Goal: Book appointment/travel/reservation

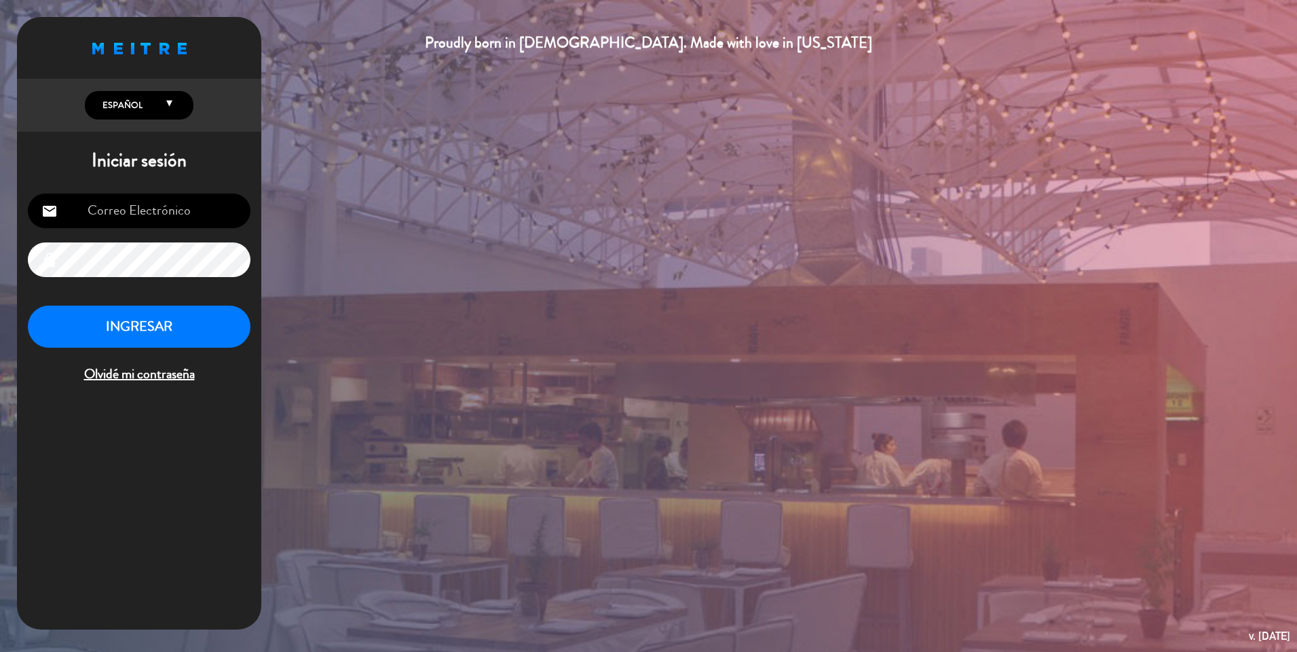
type input "[EMAIL_ADDRESS][DOMAIN_NAME]"
click at [143, 212] on input "[EMAIL_ADDRESS][DOMAIN_NAME]" at bounding box center [139, 210] width 223 height 35
click at [65, 337] on button "INGRESAR" at bounding box center [139, 327] width 223 height 43
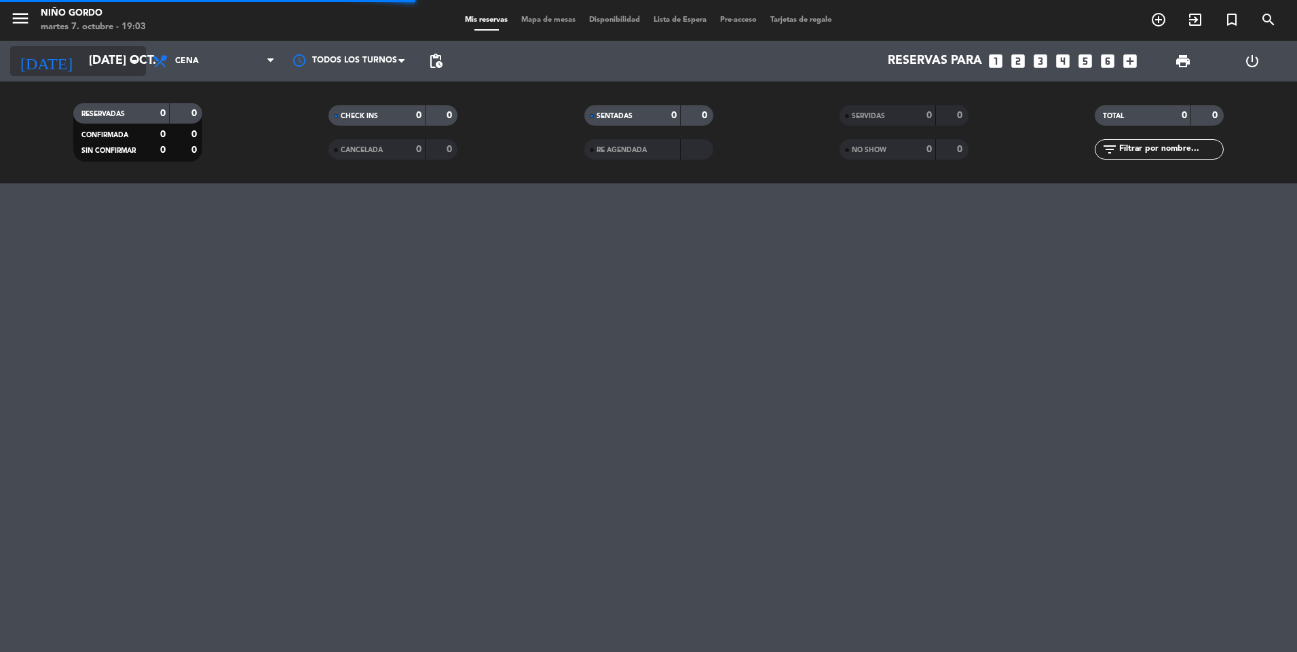
click at [135, 60] on icon "arrow_drop_down" at bounding box center [134, 61] width 16 height 16
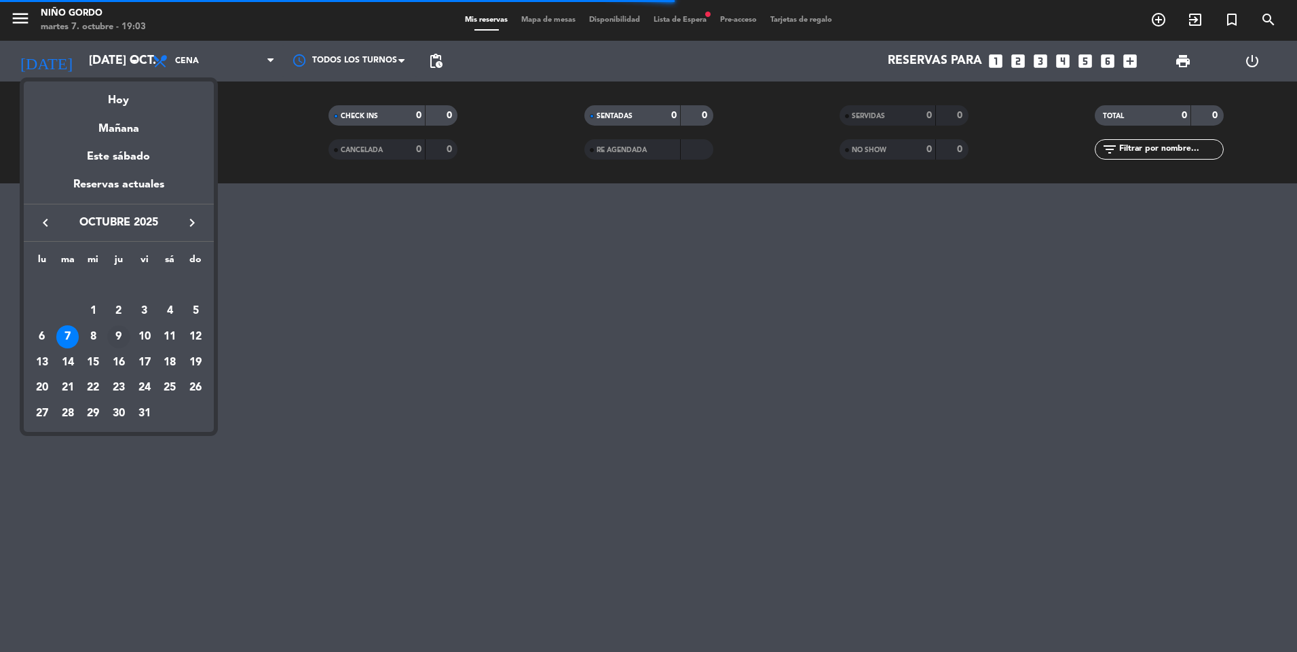
click at [113, 333] on div "9" at bounding box center [118, 336] width 23 height 23
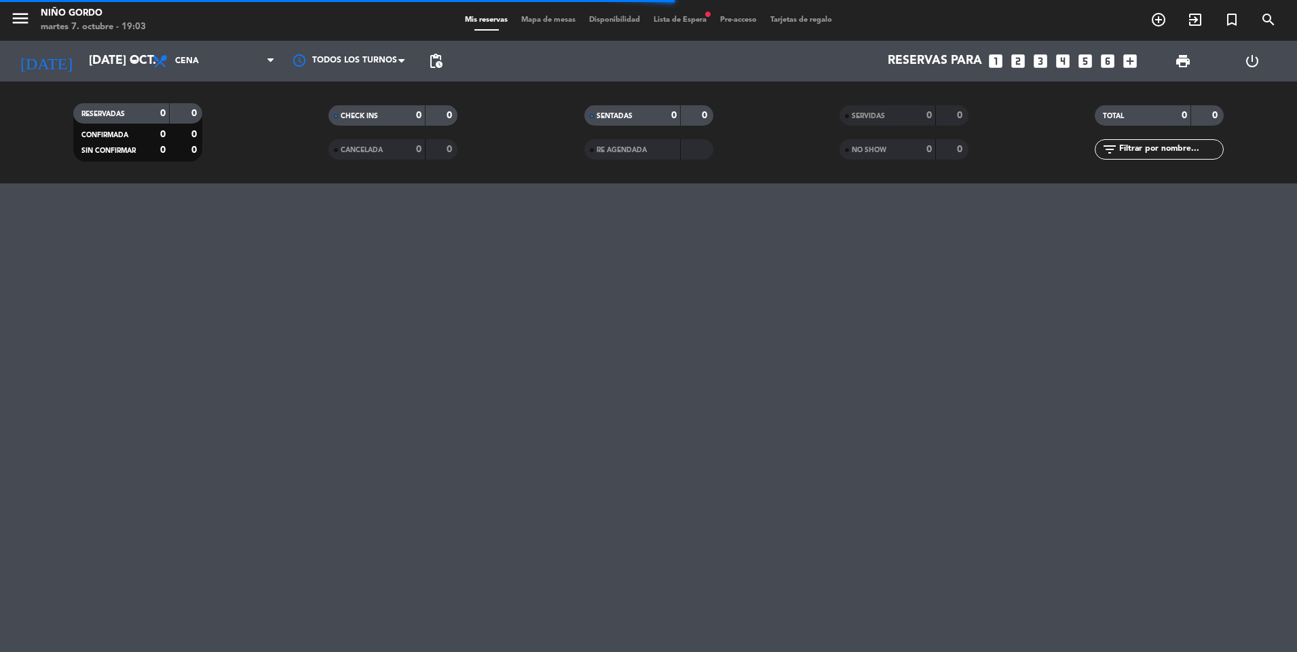
type input "[DEMOGRAPHIC_DATA] [DATE]"
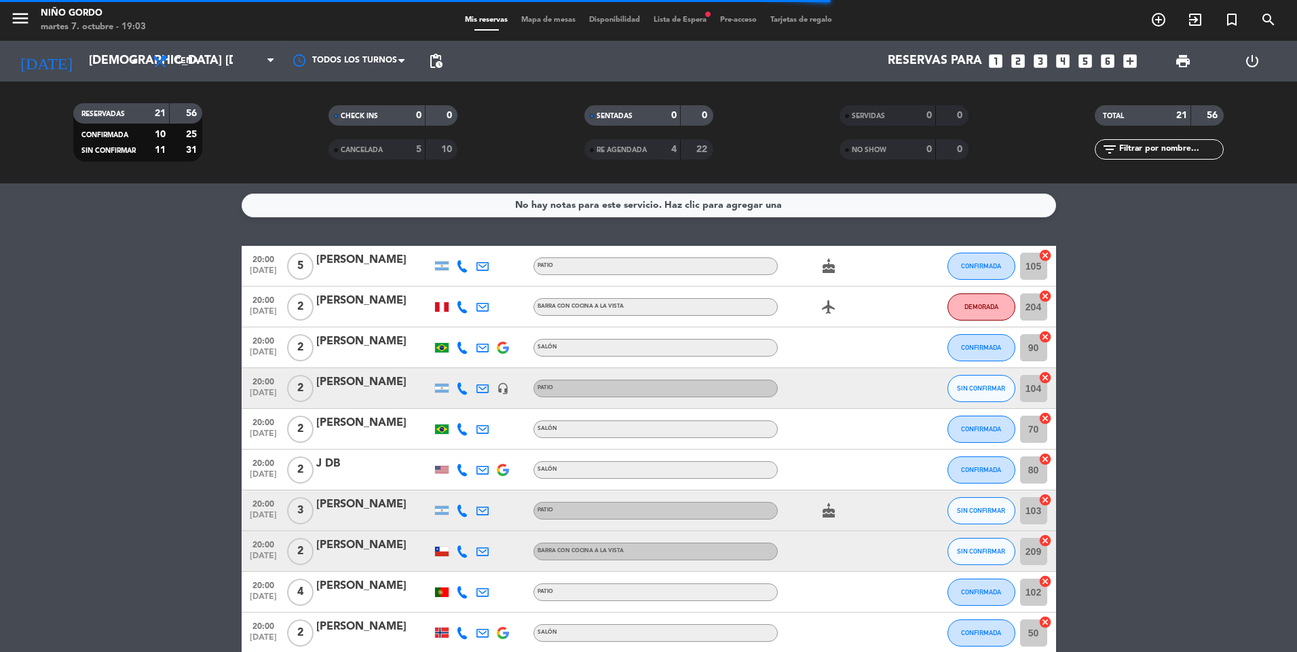
click at [554, 14] on div "Mis reservas Mapa de mesas Disponibilidad Lista de Espera fiber_manual_record P…" at bounding box center [648, 20] width 381 height 12
click at [552, 17] on span "Mapa de mesas" at bounding box center [549, 19] width 68 height 7
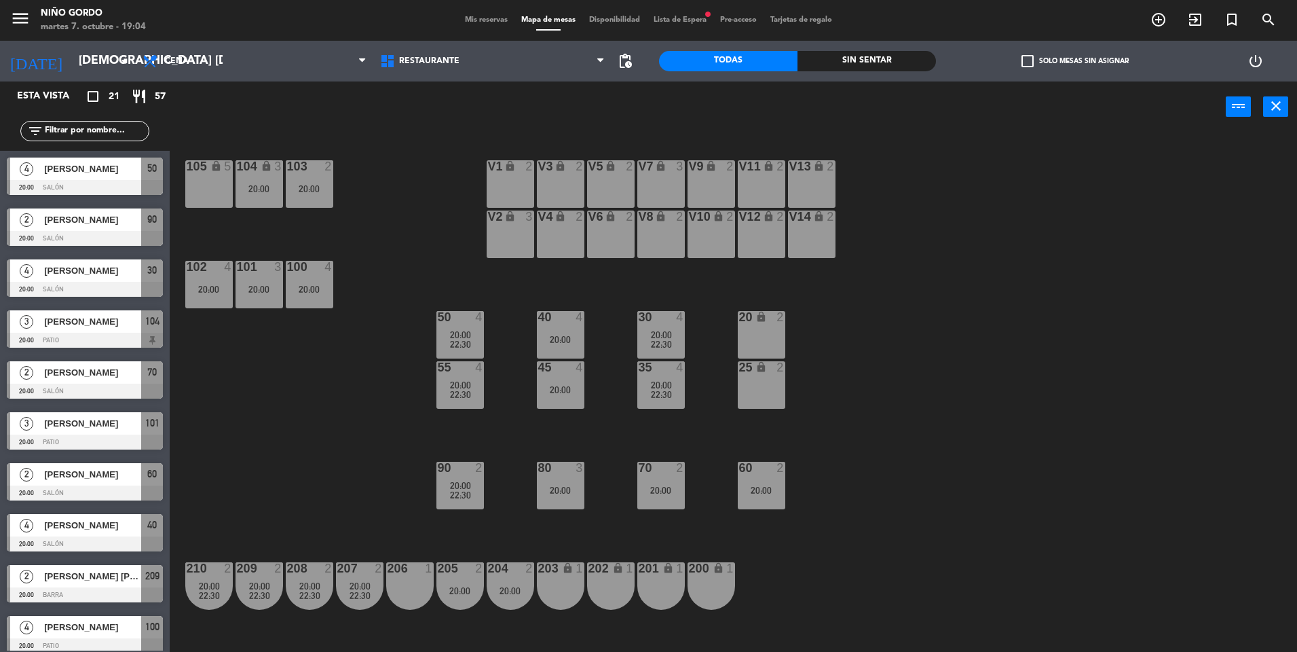
click at [196, 182] on div "105 lock 5" at bounding box center [209, 184] width 48 height 48
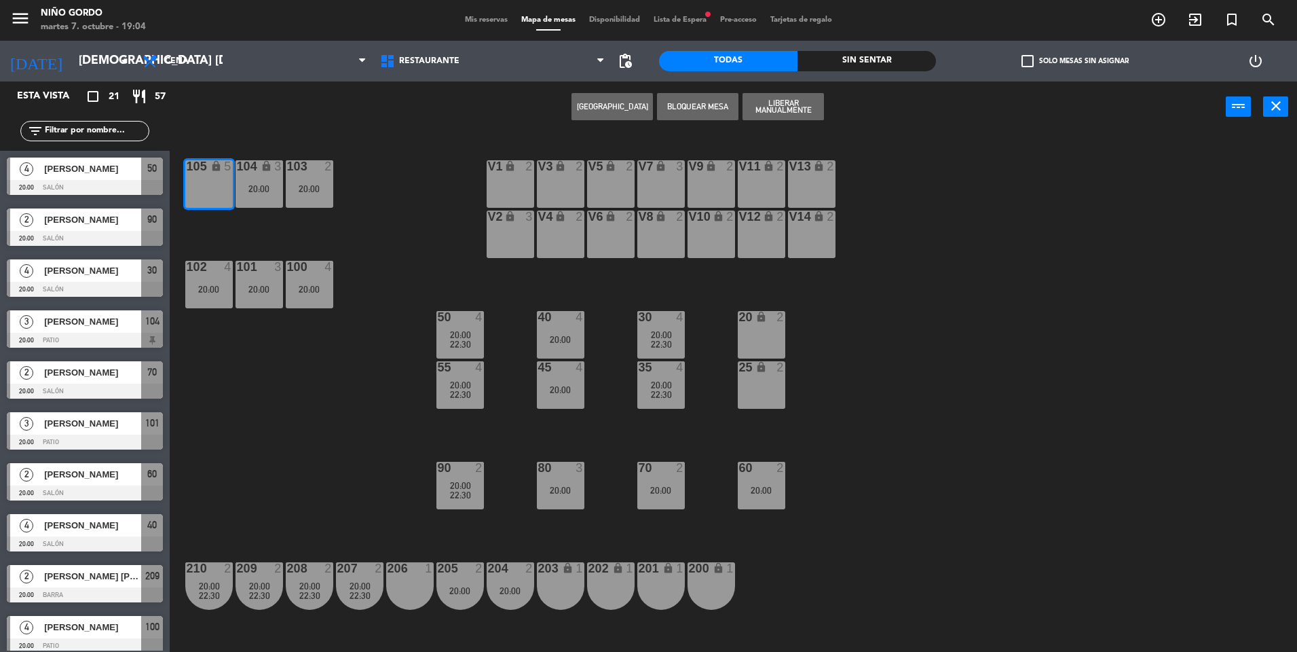
click at [322, 446] on div "105 lock 5 104 lock 3 20:00 103 2 20:00 V1 lock 2 V3 lock 2 V9 lock 2 V5 lock 2…" at bounding box center [740, 395] width 1115 height 519
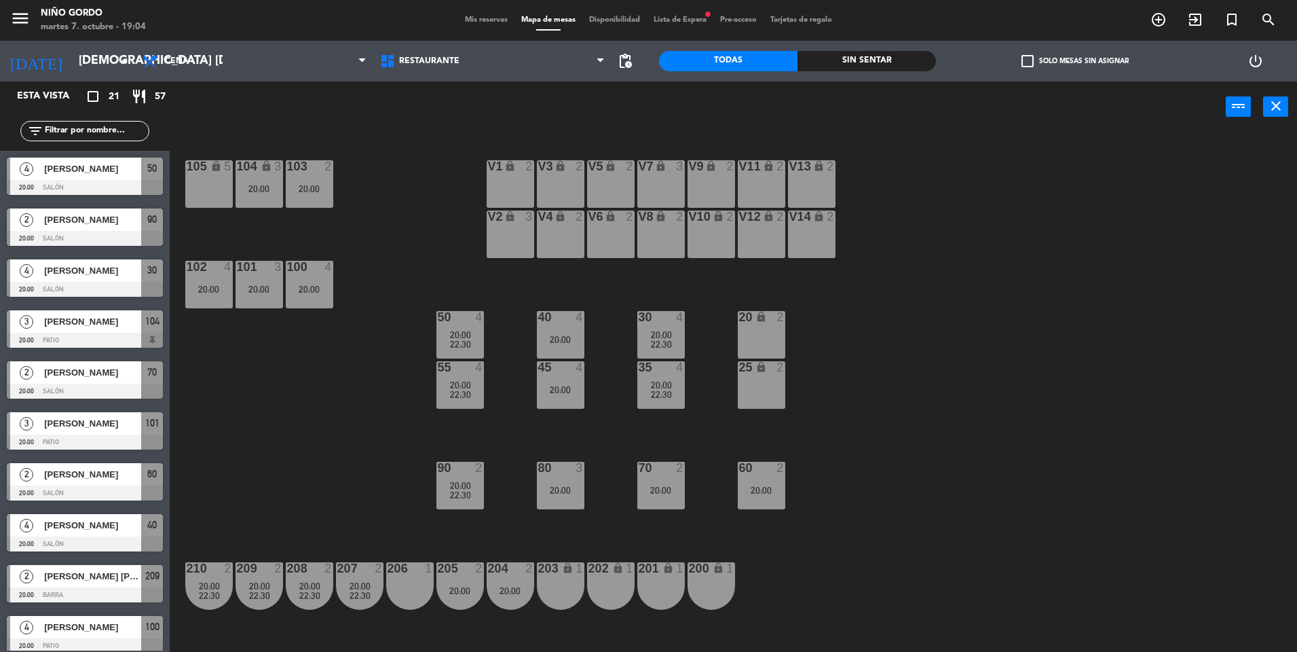
click at [288, 302] on div "100 4 20:00" at bounding box center [310, 285] width 48 height 48
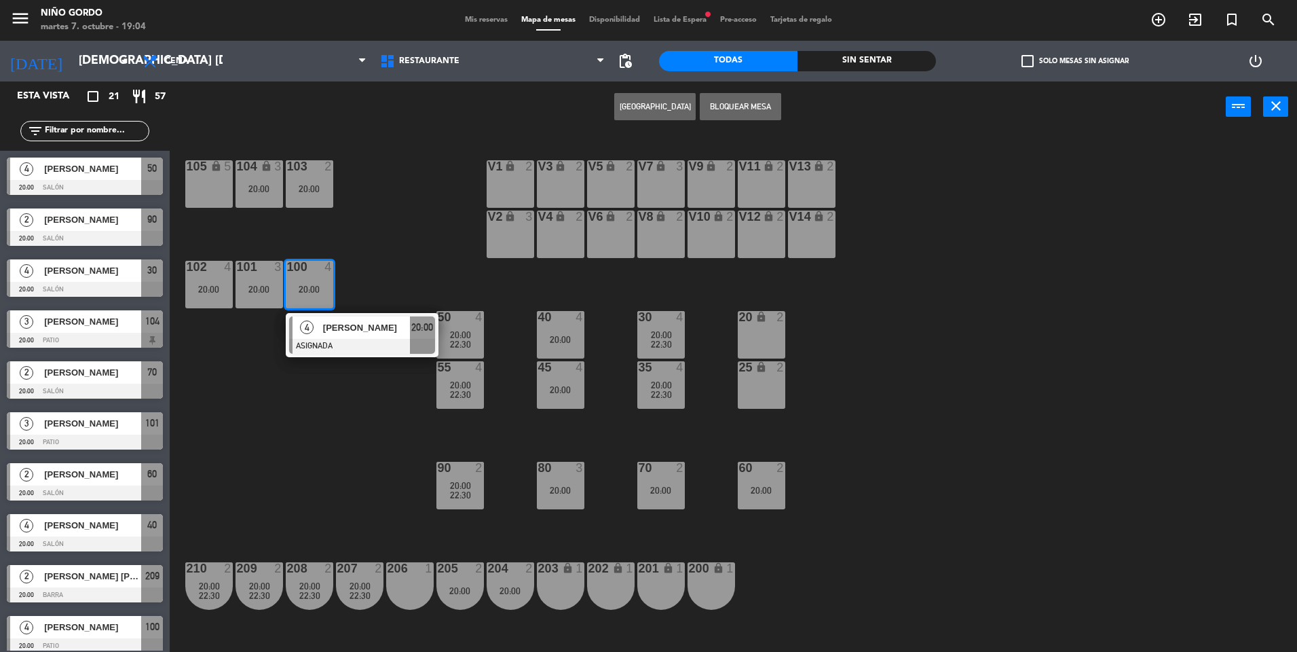
click at [206, 438] on div "105 lock 5 104 lock 3 20:00 103 2 20:00 V1 lock 2 V3 lock 2 V9 lock 2 V5 lock 2…" at bounding box center [740, 395] width 1115 height 519
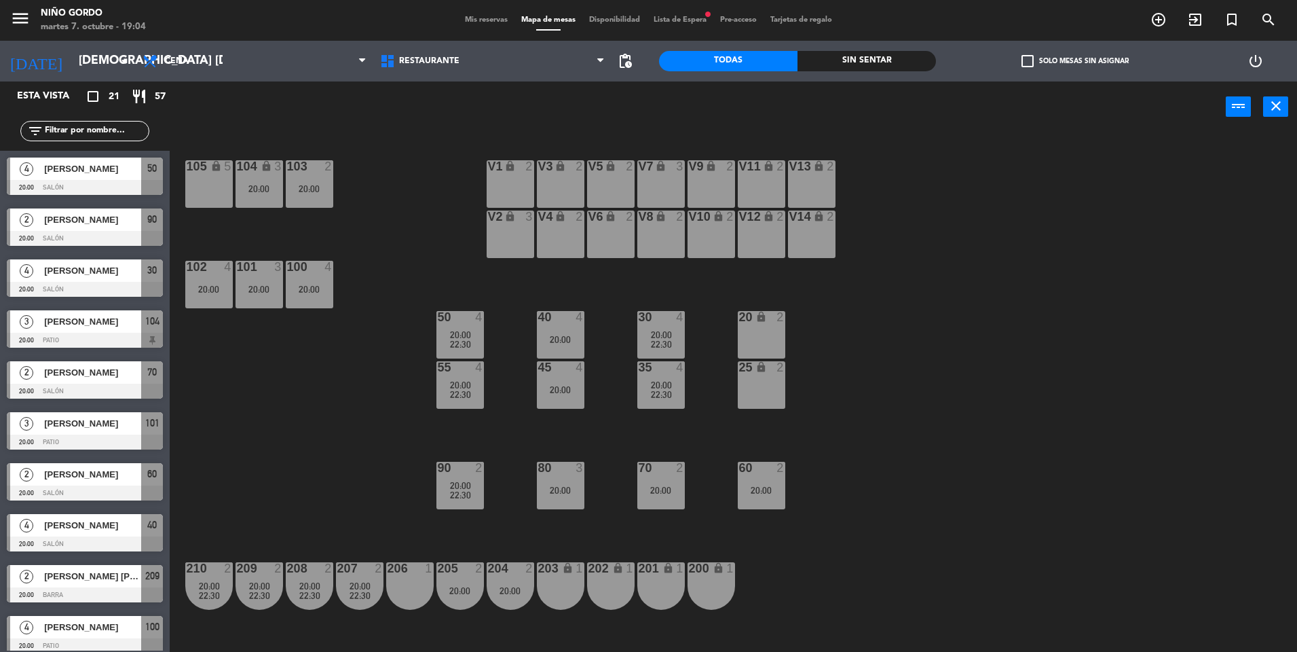
click at [222, 189] on div "105 lock 5" at bounding box center [209, 184] width 48 height 48
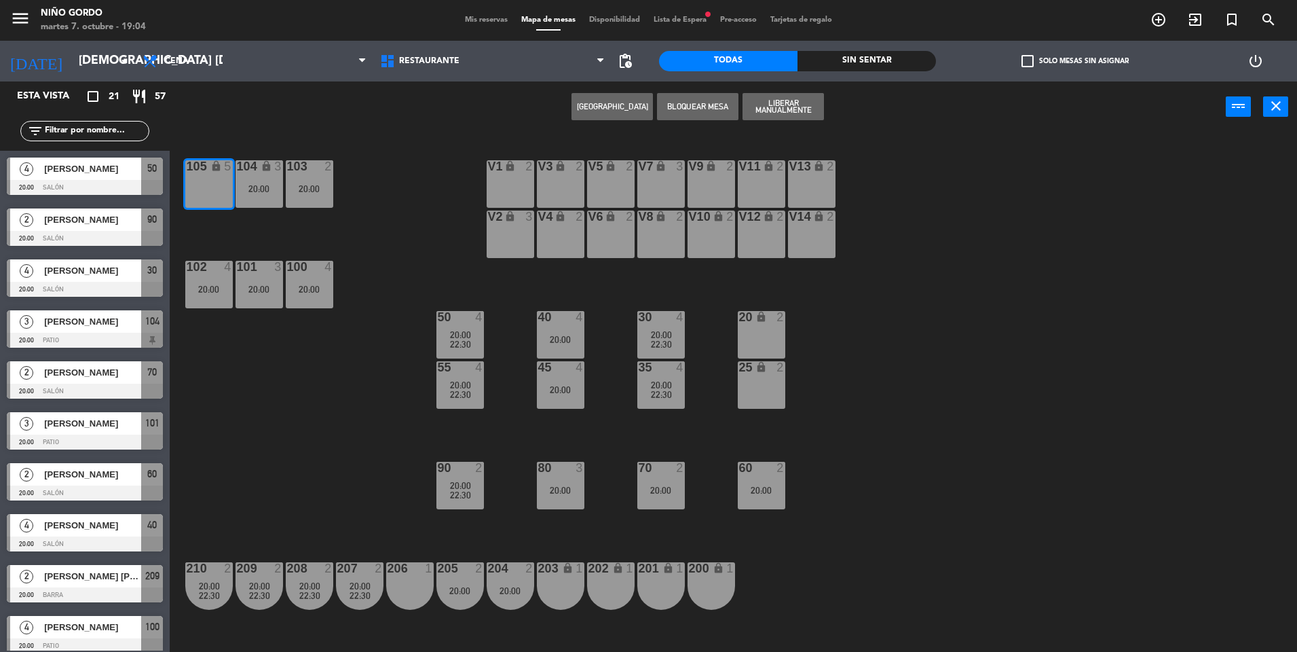
click at [585, 103] on button "[GEOGRAPHIC_DATA]" at bounding box center [612, 106] width 81 height 27
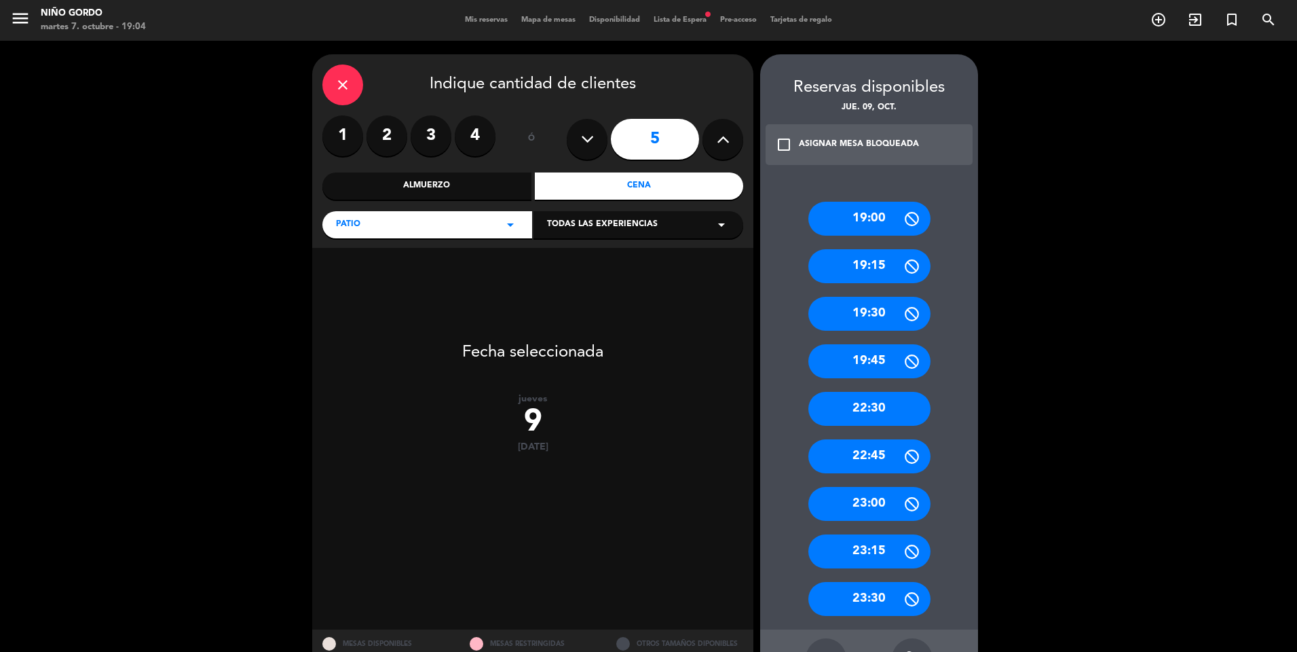
click at [723, 143] on icon at bounding box center [723, 139] width 13 height 20
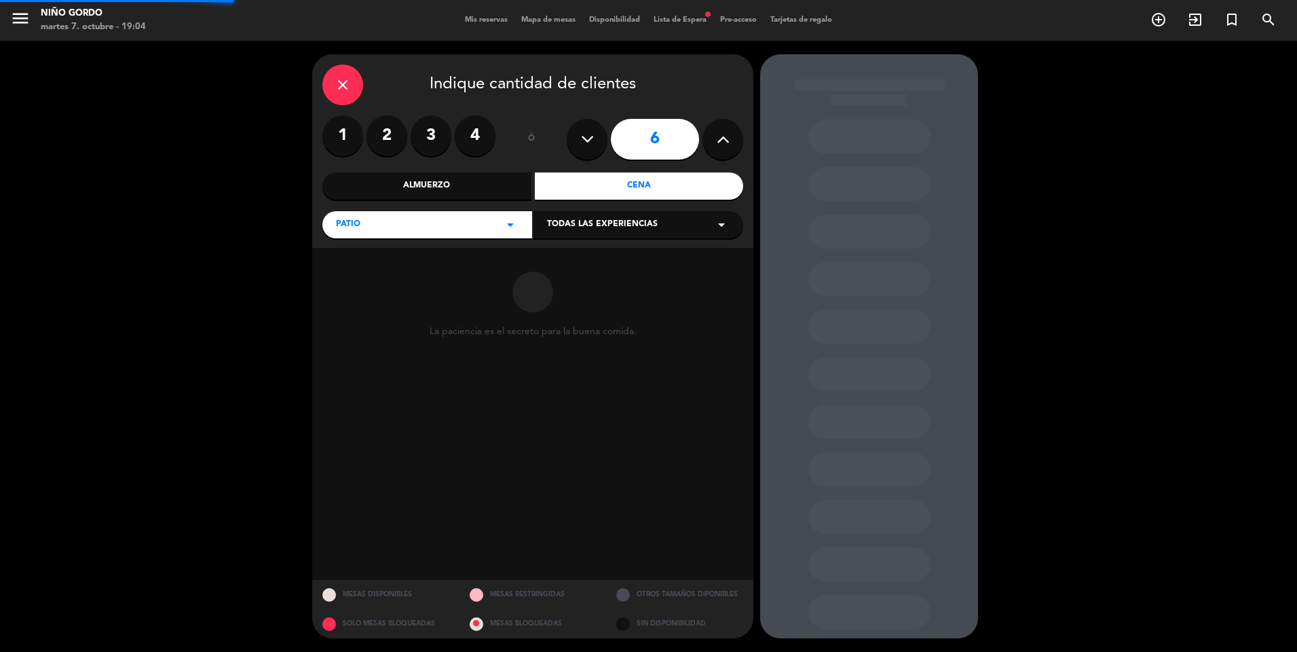
click at [723, 143] on icon at bounding box center [723, 139] width 13 height 20
type input "8"
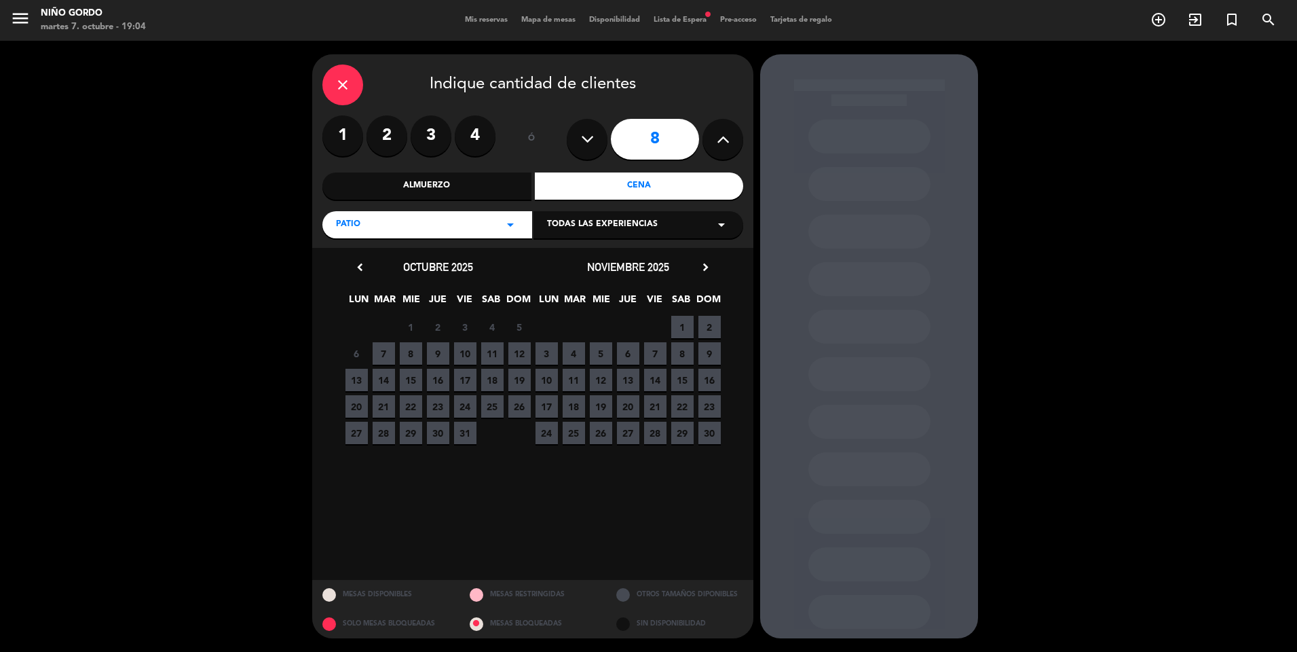
click at [436, 351] on span "9" at bounding box center [438, 353] width 22 height 22
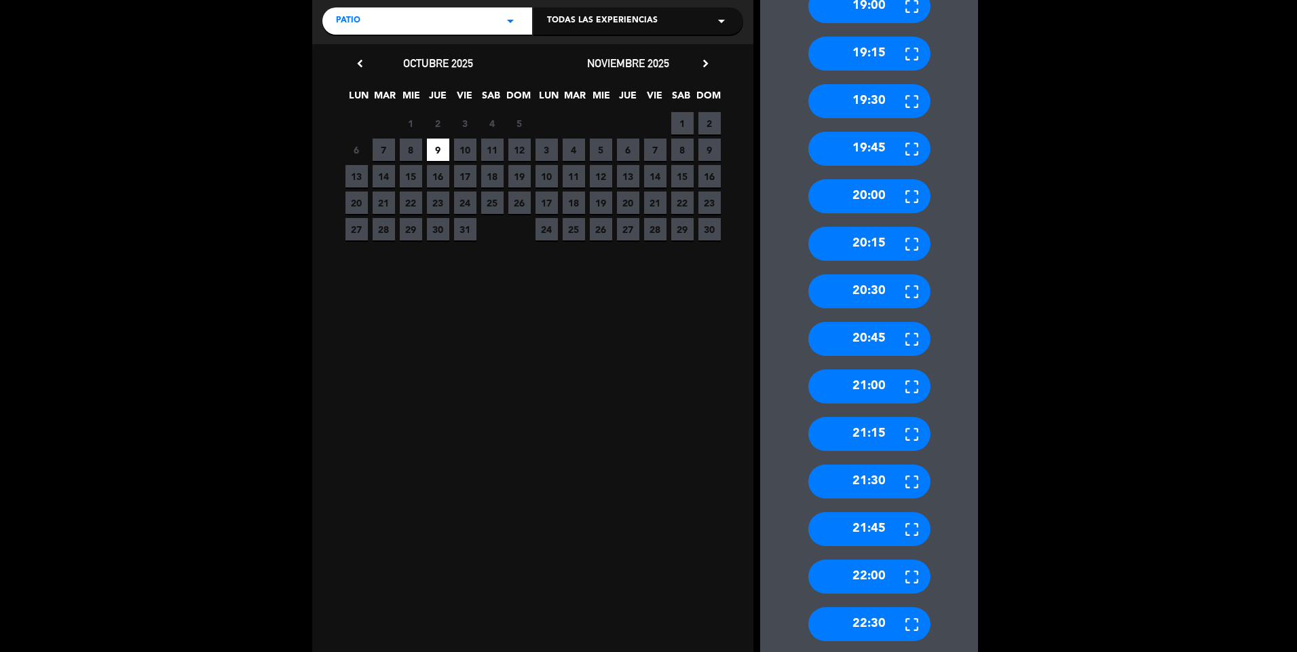
scroll to position [306, 0]
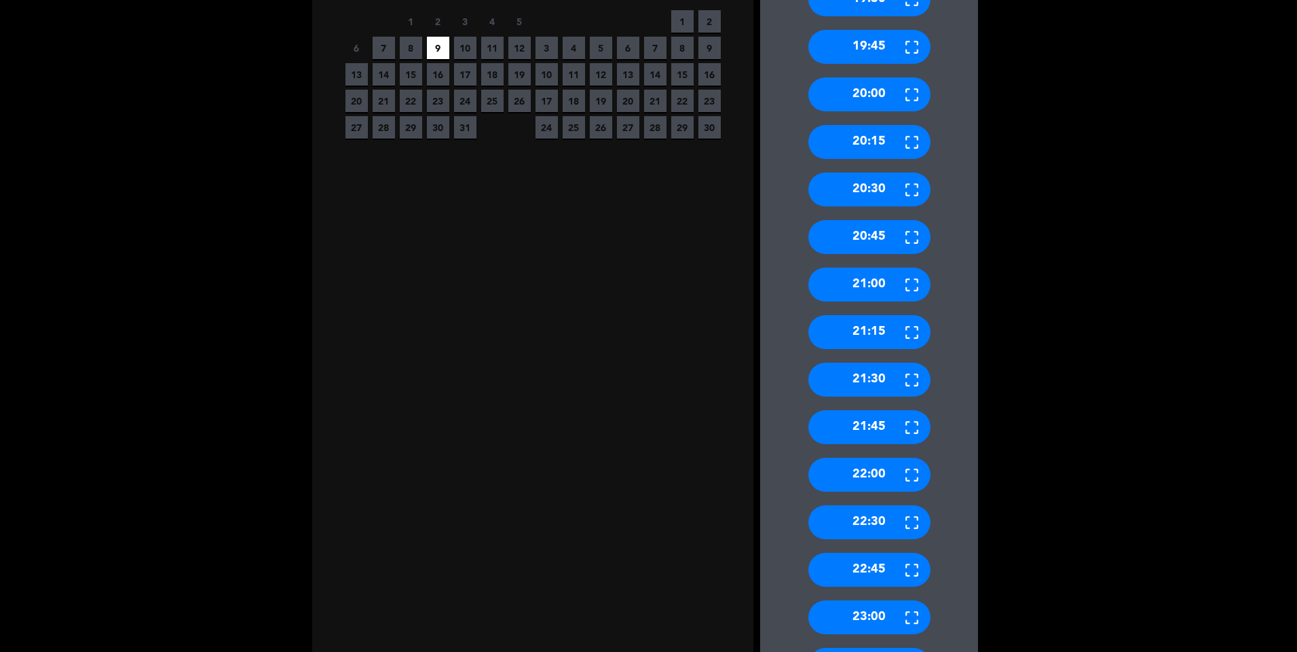
click at [866, 526] on div "22:30" at bounding box center [870, 522] width 122 height 34
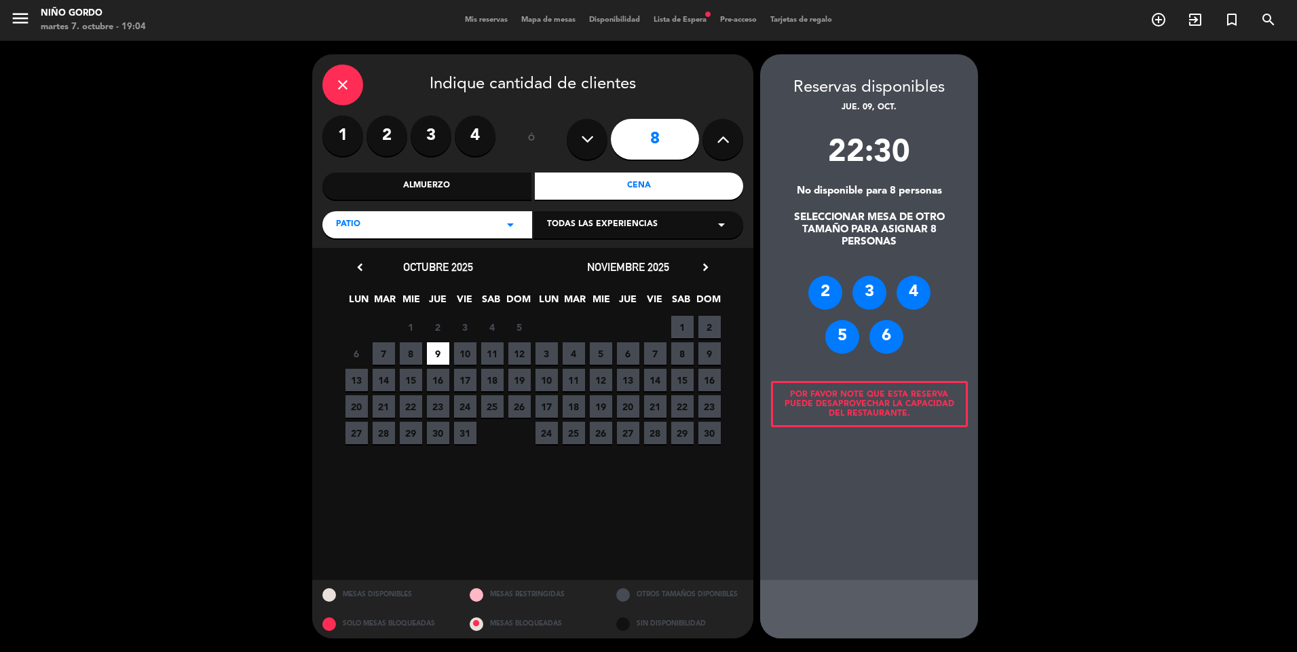
scroll to position [0, 0]
click at [889, 343] on div "6" at bounding box center [887, 337] width 34 height 34
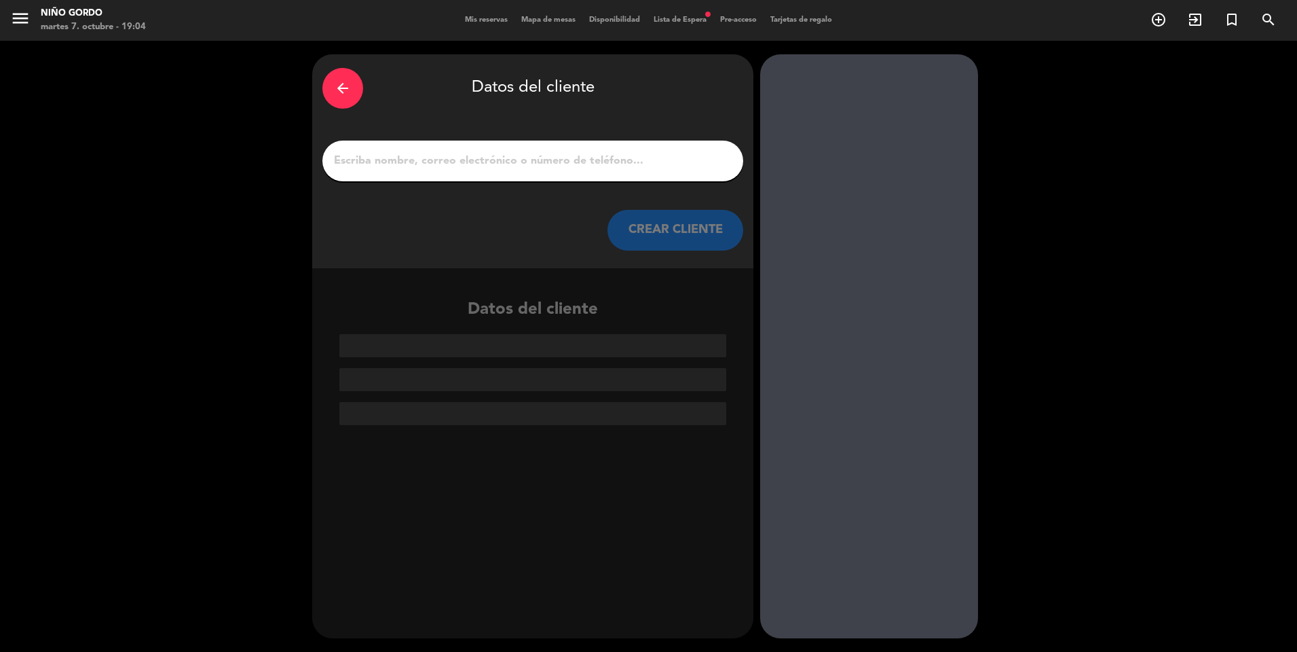
click at [444, 164] on input "1" at bounding box center [533, 160] width 401 height 19
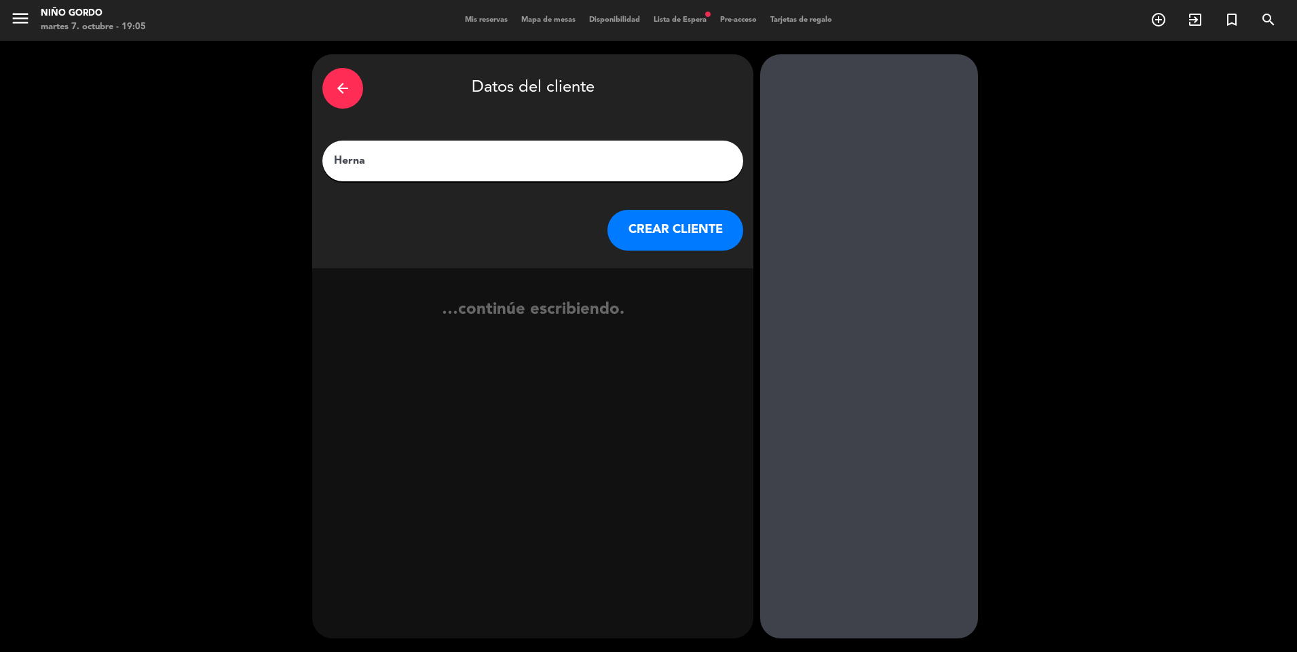
type input "Hernan"
click at [697, 242] on button "CREAR CLIENTE" at bounding box center [676, 230] width 136 height 41
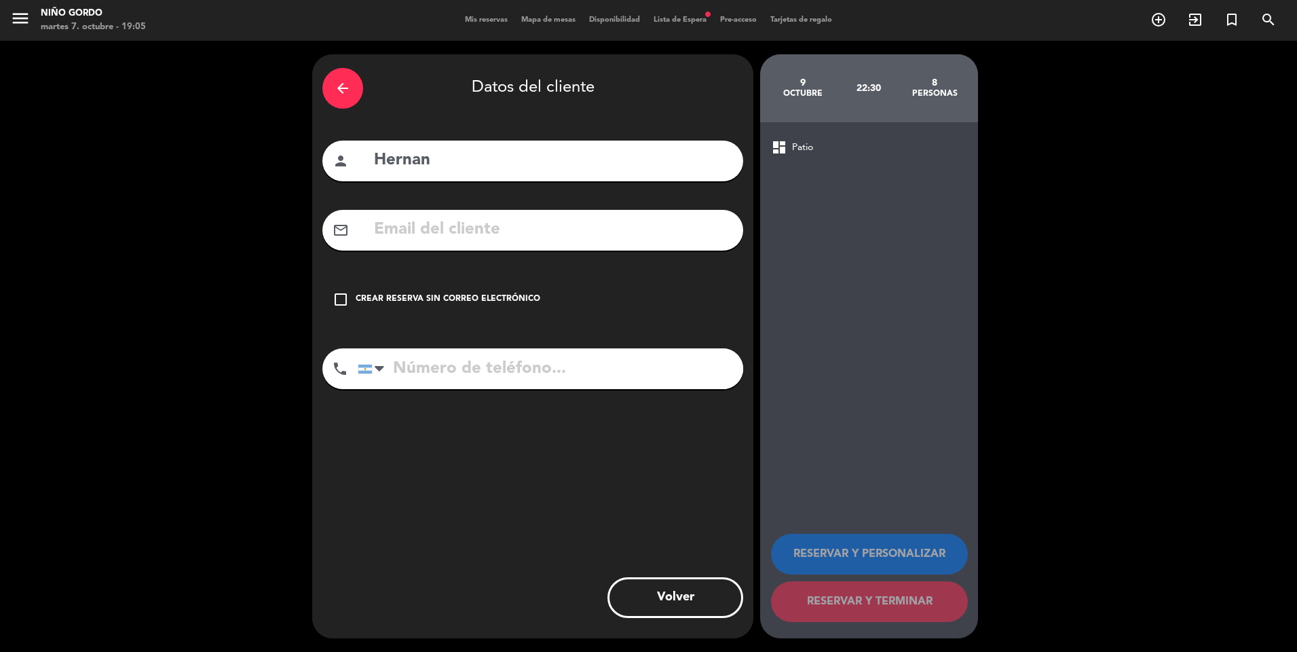
click at [439, 373] on input "tel" at bounding box center [551, 368] width 386 height 41
type input "1166244004"
click at [402, 291] on div "check_box_outline_blank Crear reserva sin correo electrónico" at bounding box center [532, 299] width 421 height 41
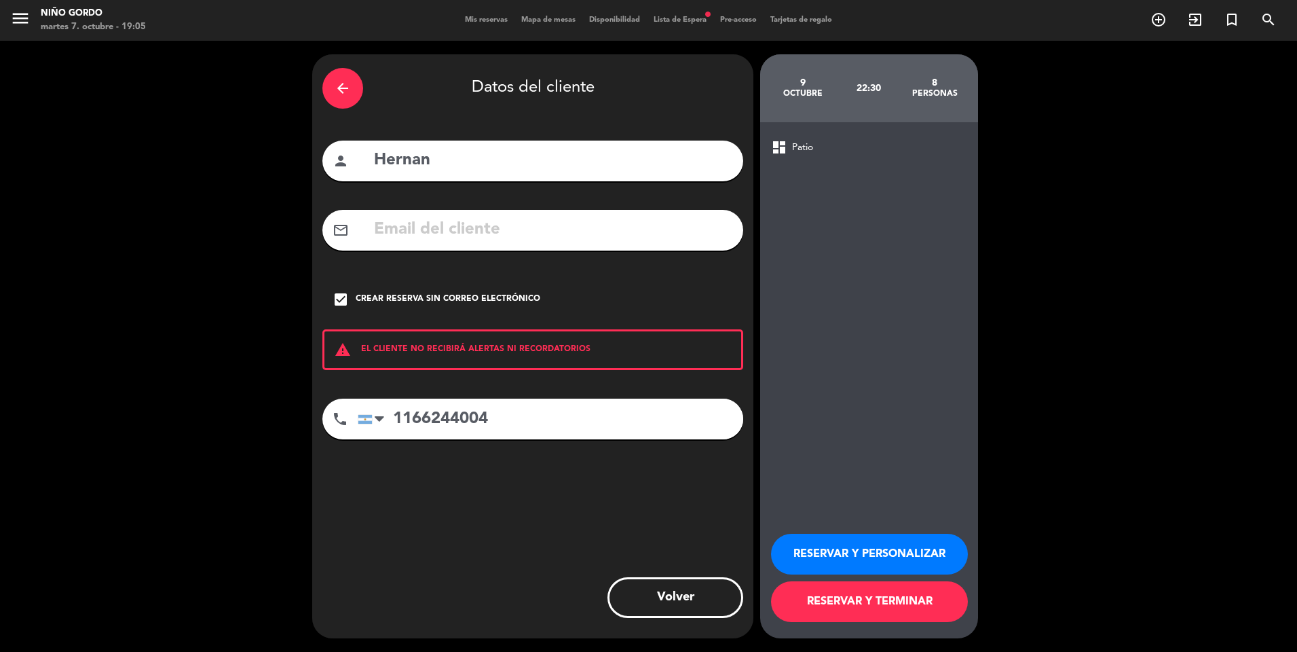
click at [385, 289] on div "check_box Crear reserva sin correo electrónico" at bounding box center [532, 299] width 421 height 41
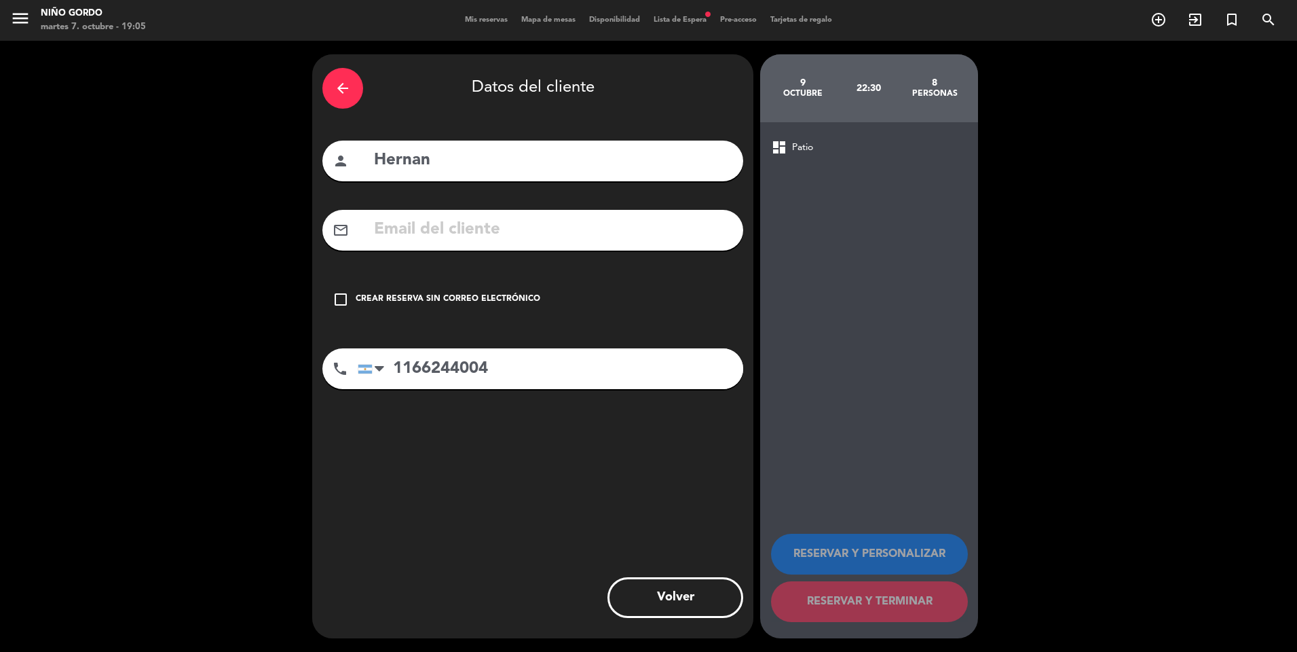
click at [422, 231] on input "text" at bounding box center [553, 230] width 361 height 28
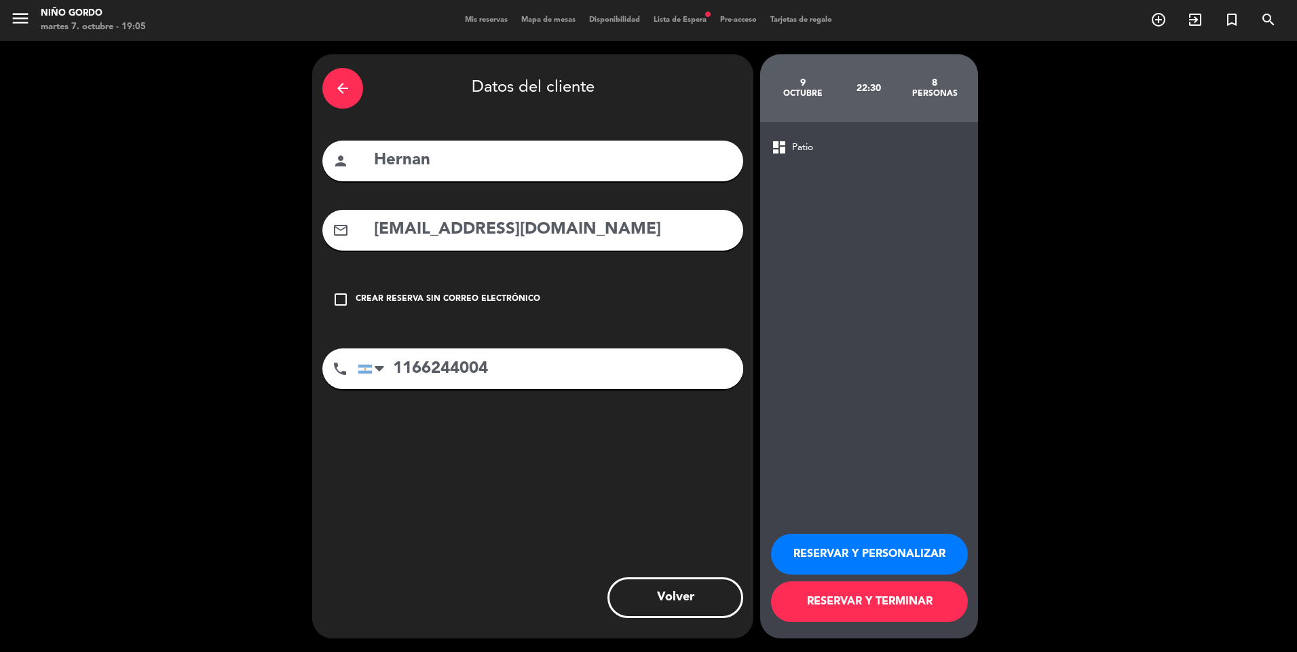
type input "[EMAIL_ADDRESS][DOMAIN_NAME]"
click at [831, 603] on button "RESERVAR Y TERMINAR" at bounding box center [869, 601] width 197 height 41
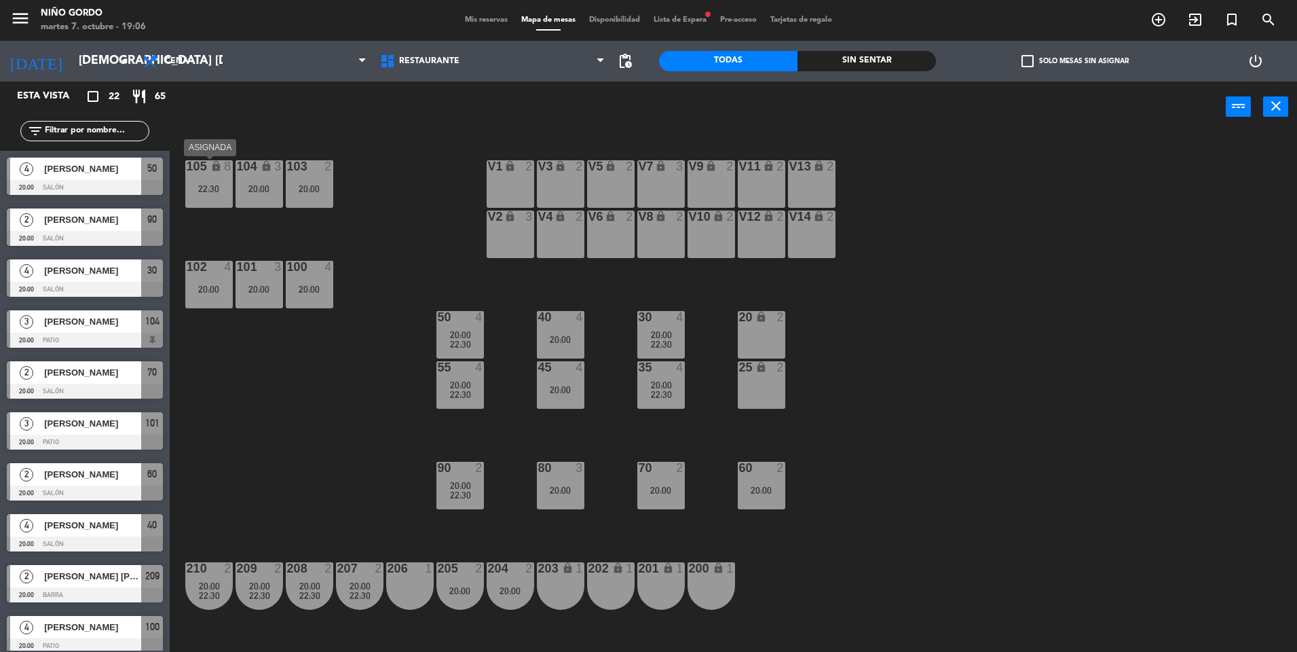
click at [222, 184] on div "22:30" at bounding box center [209, 189] width 48 height 10
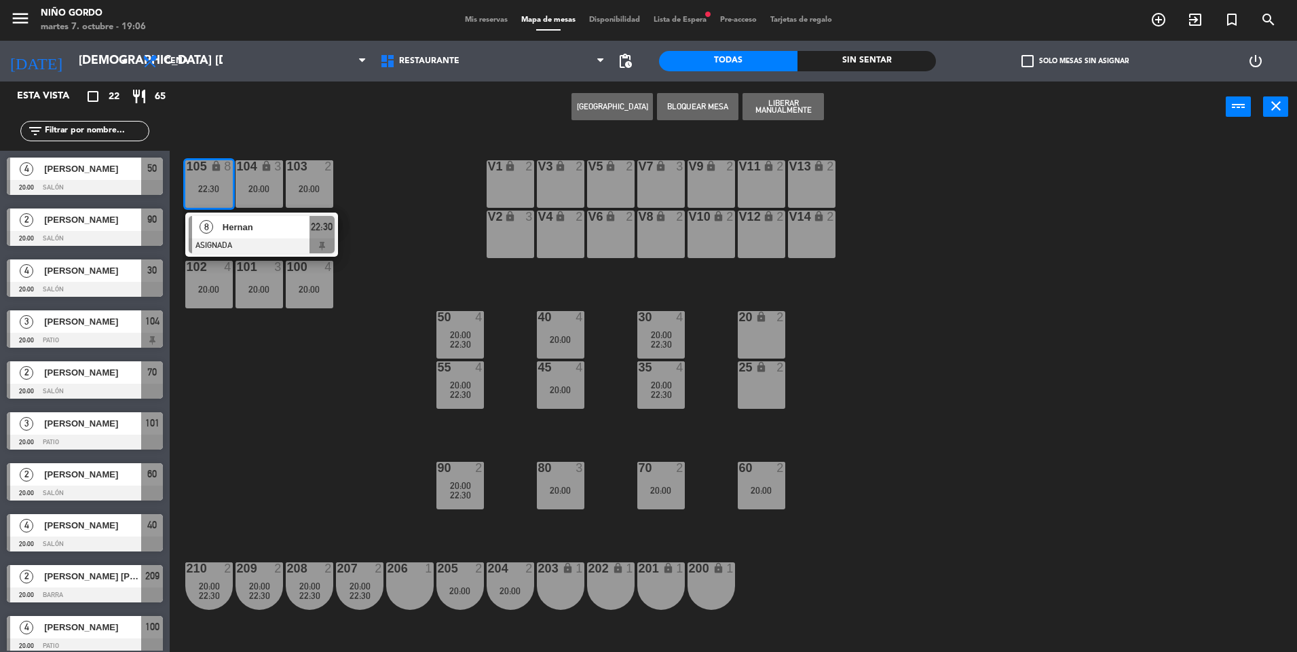
click at [247, 242] on div at bounding box center [262, 245] width 146 height 15
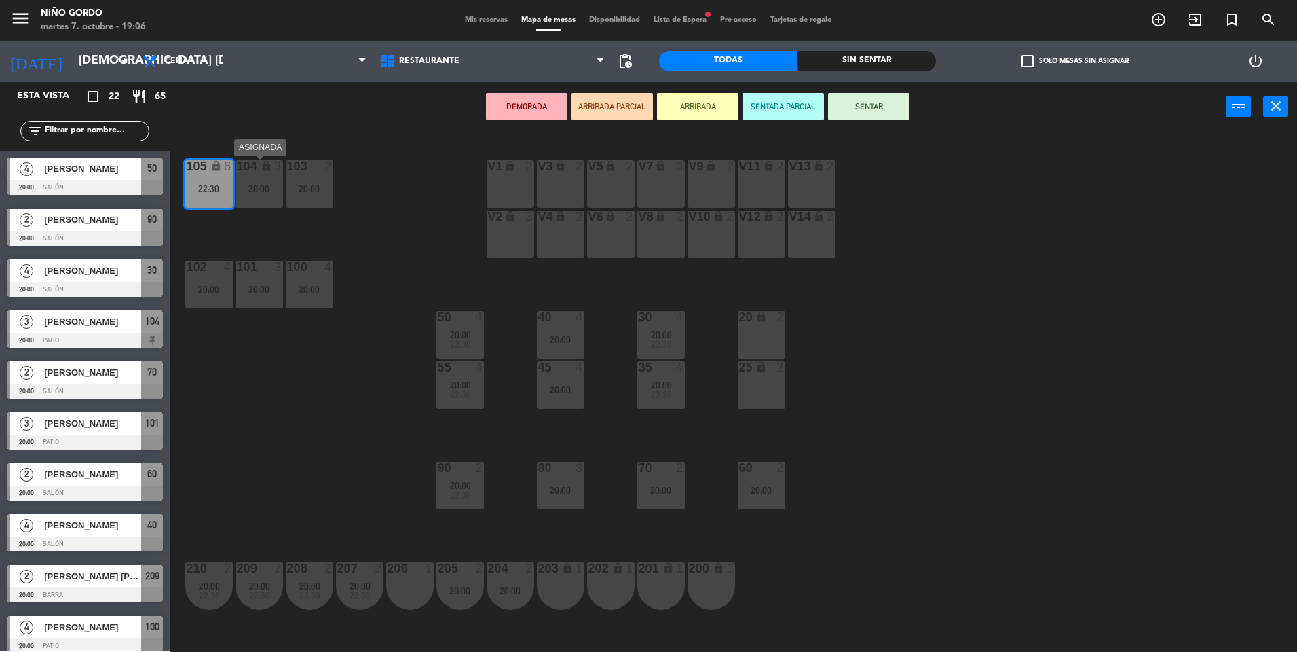
click at [271, 175] on div "104 lock 3 20:00" at bounding box center [260, 184] width 48 height 48
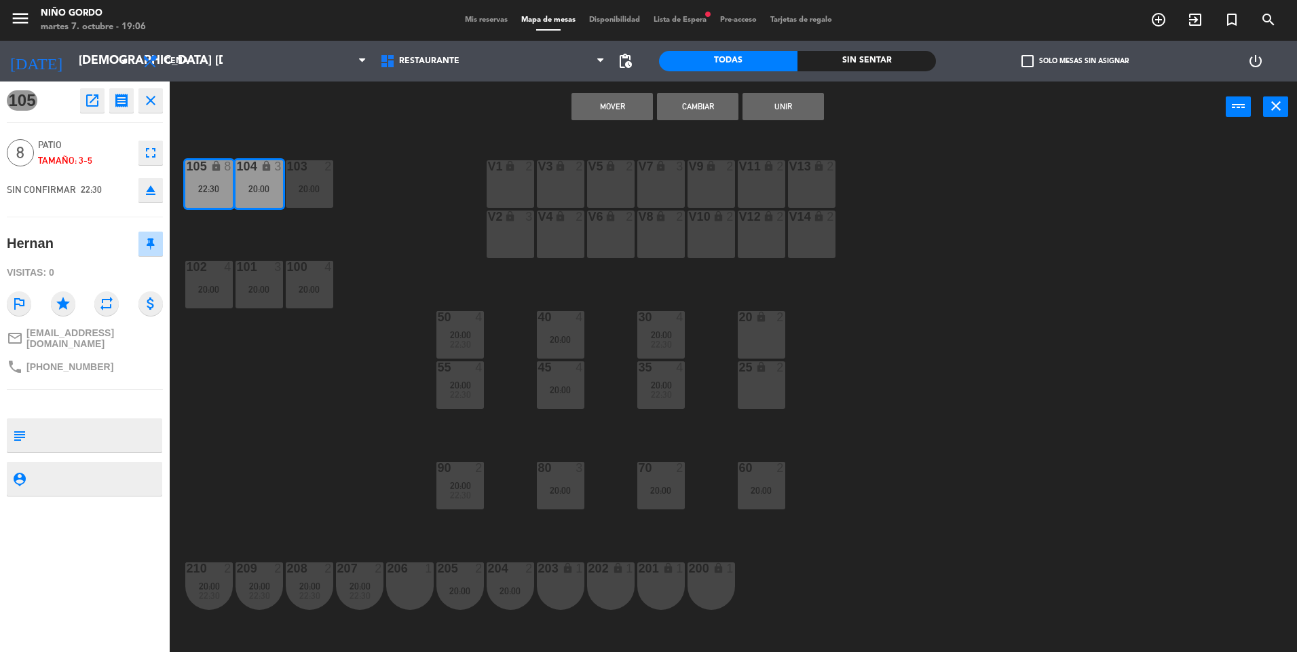
click at [767, 109] on button "Unir" at bounding box center [783, 106] width 81 height 27
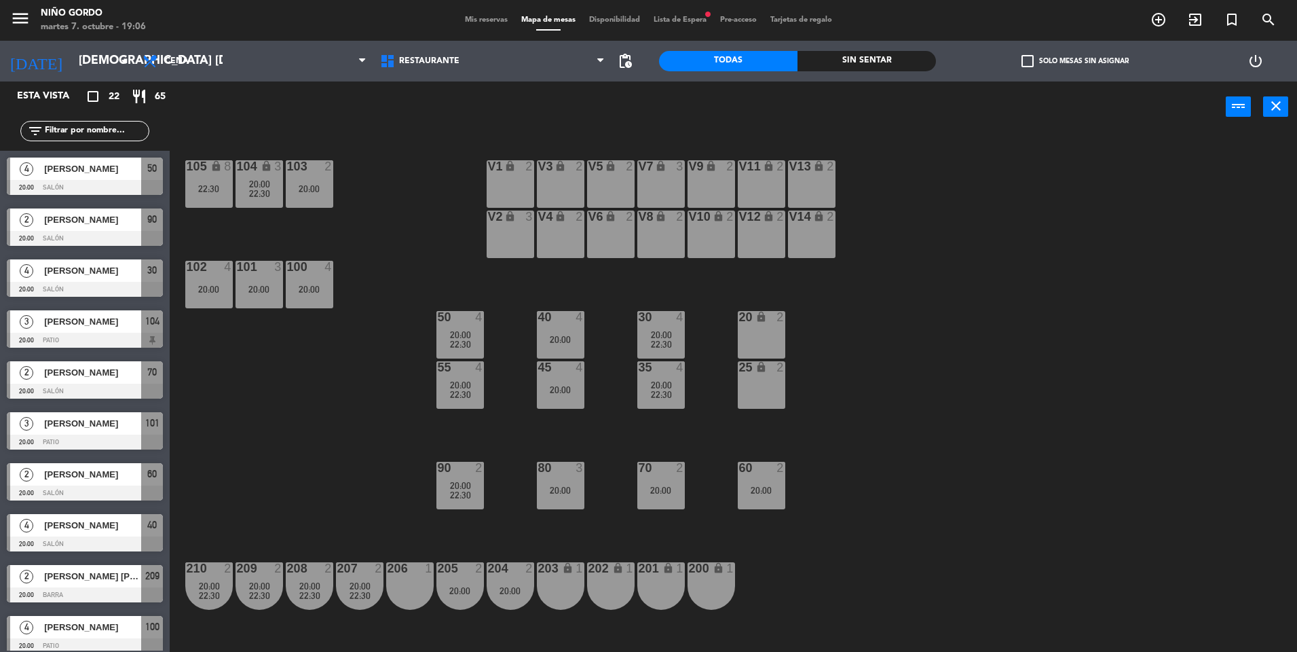
scroll to position [143, 0]
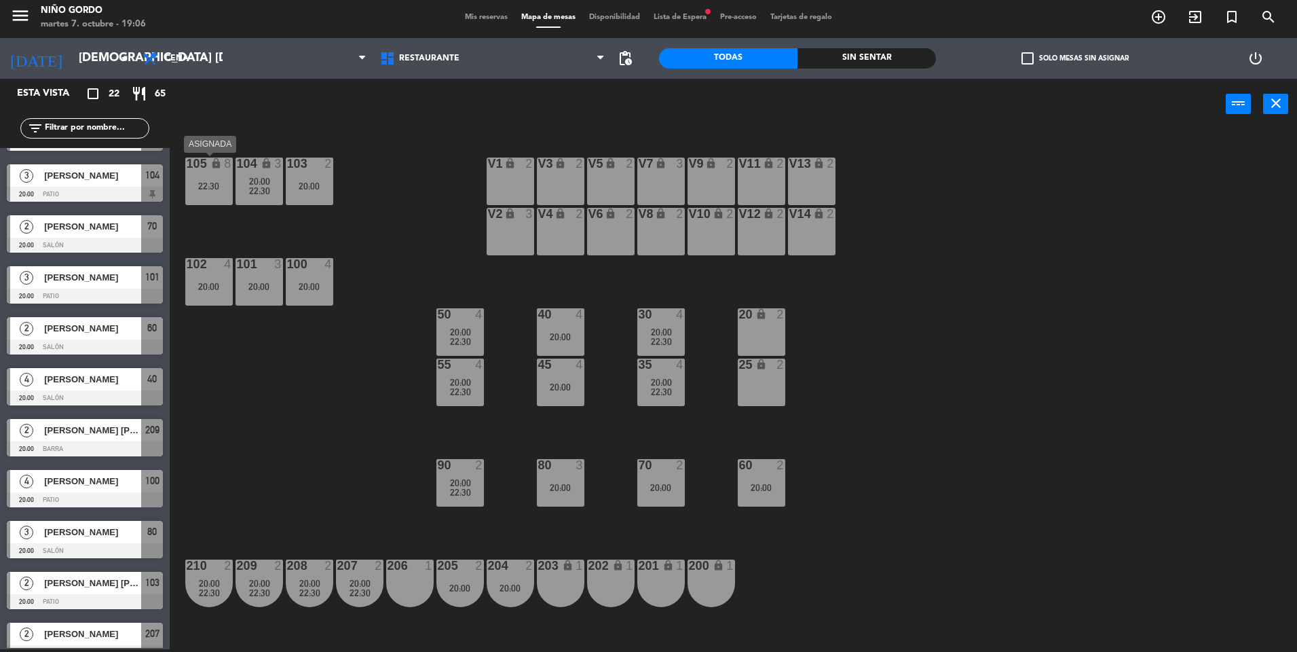
click at [210, 178] on div "105 lock 8 22:30" at bounding box center [209, 182] width 48 height 48
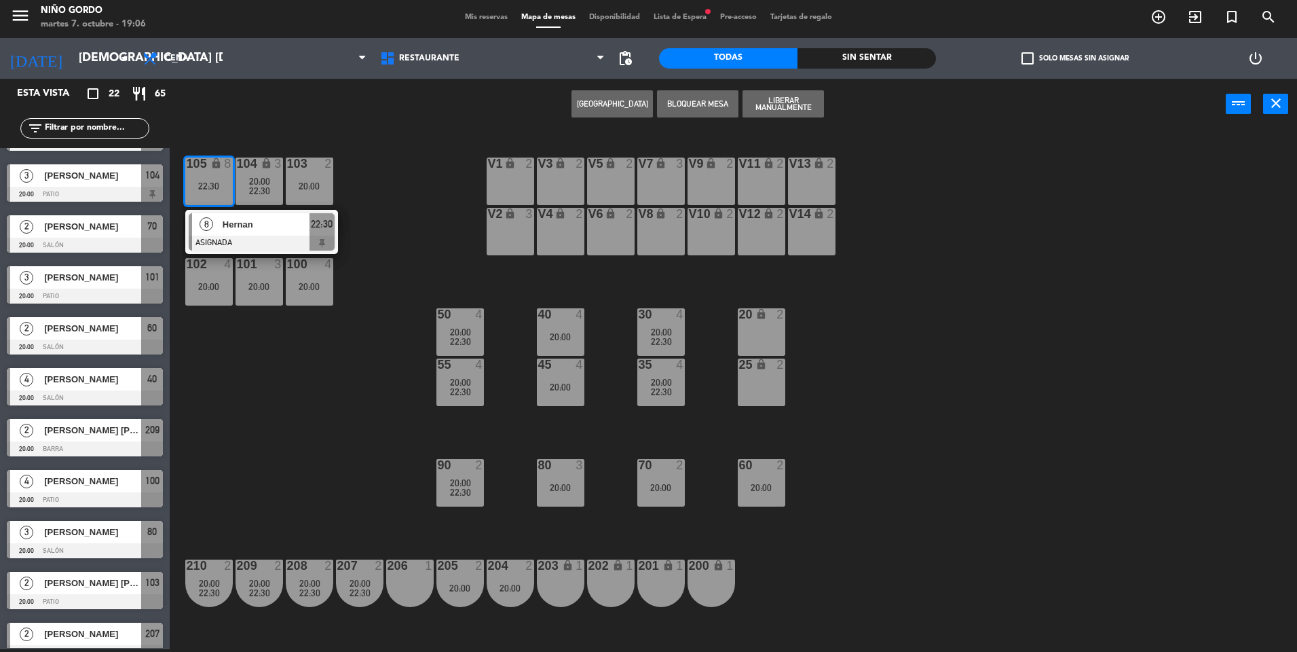
click at [216, 228] on div "8" at bounding box center [206, 224] width 29 height 22
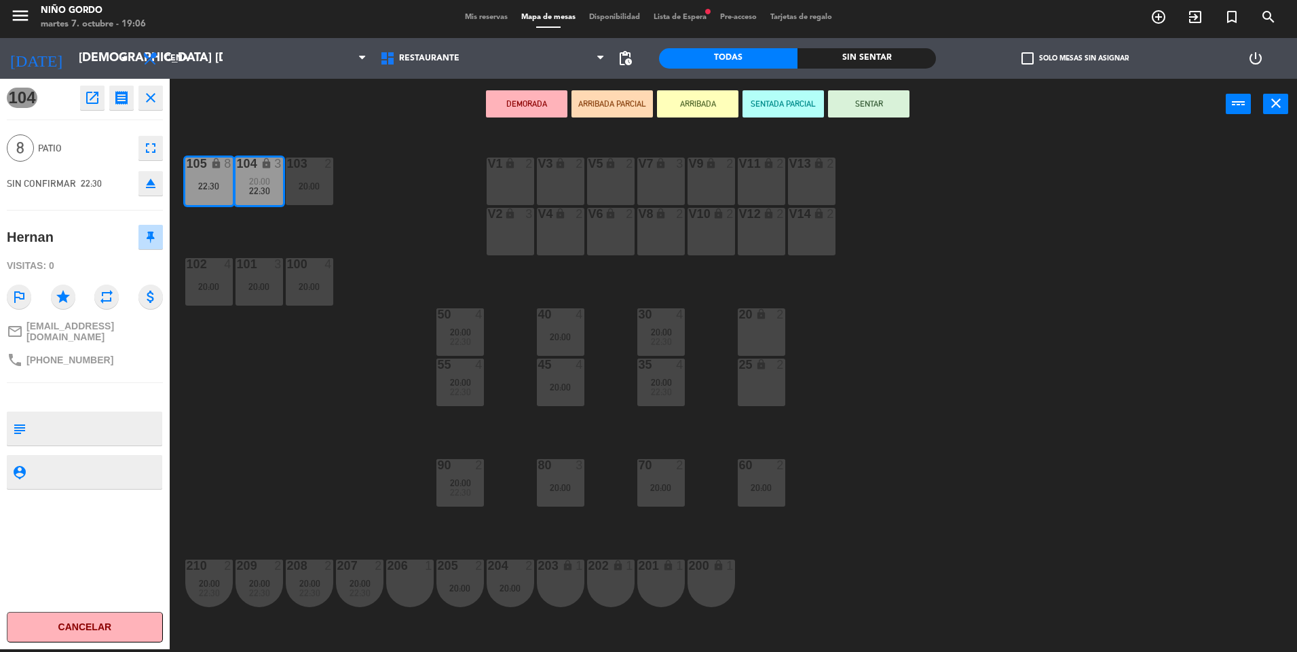
click at [84, 424] on textarea at bounding box center [96, 428] width 130 height 29
type textarea "cumpleaños"
click at [103, 548] on div "104 open_in_new receipt 10:30 PM jue., [DATE] 8 personas [PERSON_NAME] 104+105 …" at bounding box center [85, 364] width 170 height 570
click at [282, 422] on div "105 lock 8 22:30 104 lock 3 20:00 22:30 103 2 20:00 V1 lock 2 V3 lock 2 V9 lock…" at bounding box center [740, 392] width 1115 height 519
